Goal: Task Accomplishment & Management: Manage account settings

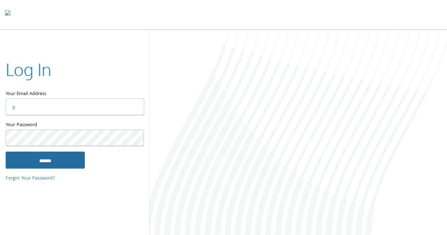
type input "**********"
click at [53, 159] on input "******" at bounding box center [45, 160] width 79 height 17
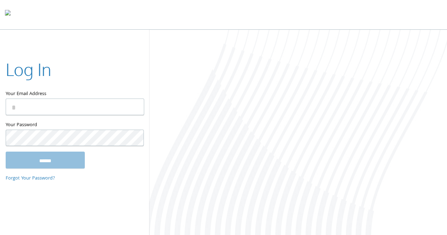
type input "**********"
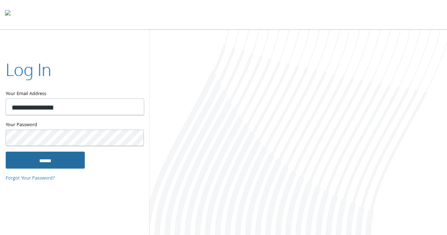
click at [42, 161] on input "******" at bounding box center [45, 160] width 79 height 17
